Goal: Task Accomplishment & Management: Manage account settings

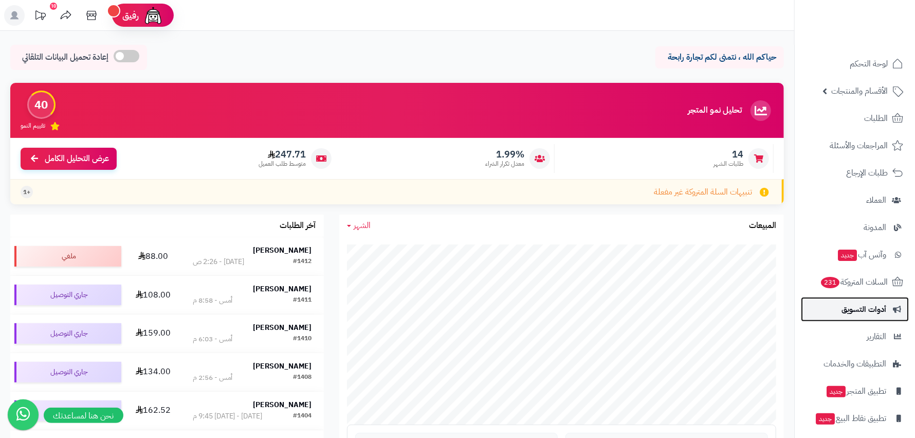
click at [880, 315] on span "أدوات التسويق" at bounding box center [864, 309] width 45 height 14
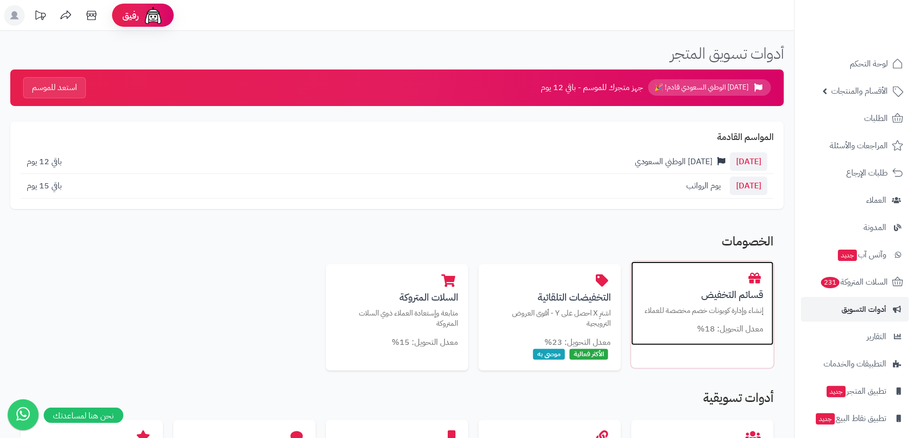
click at [738, 295] on h3 "قسائم التخفيض" at bounding box center [703, 294] width 122 height 11
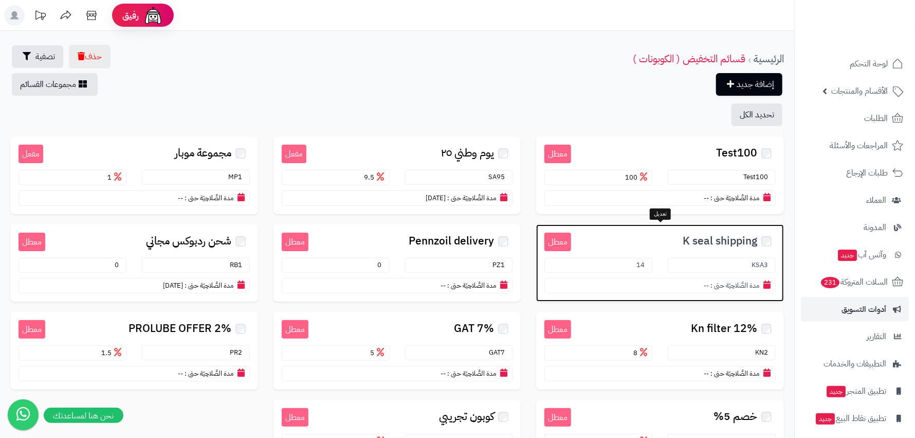
click at [717, 237] on span "K seal shipping" at bounding box center [720, 241] width 75 height 12
